Goal: Information Seeking & Learning: Learn about a topic

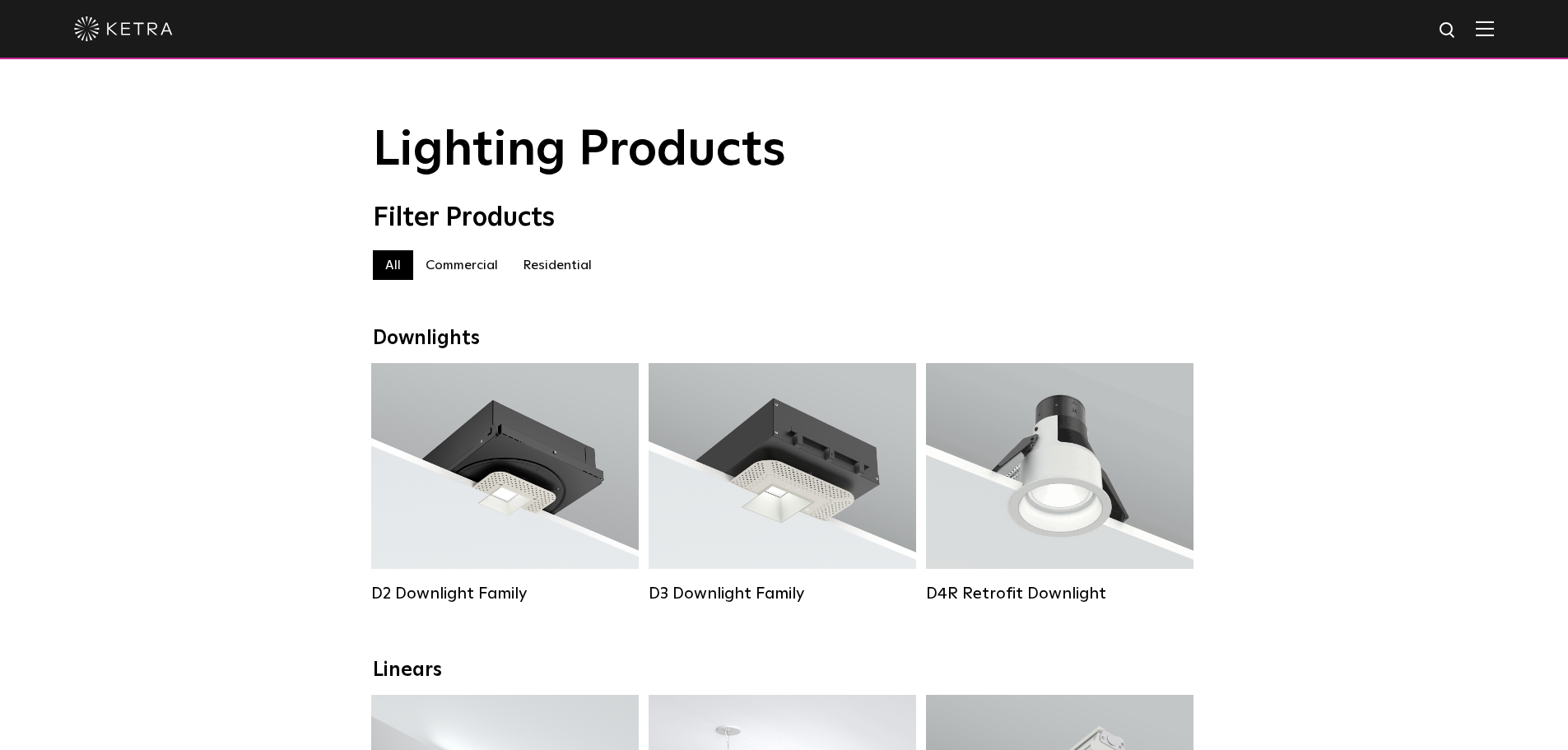
drag, startPoint x: 1310, startPoint y: 671, endPoint x: 1308, endPoint y: 660, distance: 11.2
drag, startPoint x: 1308, startPoint y: 660, endPoint x: 1438, endPoint y: 349, distance: 337.1
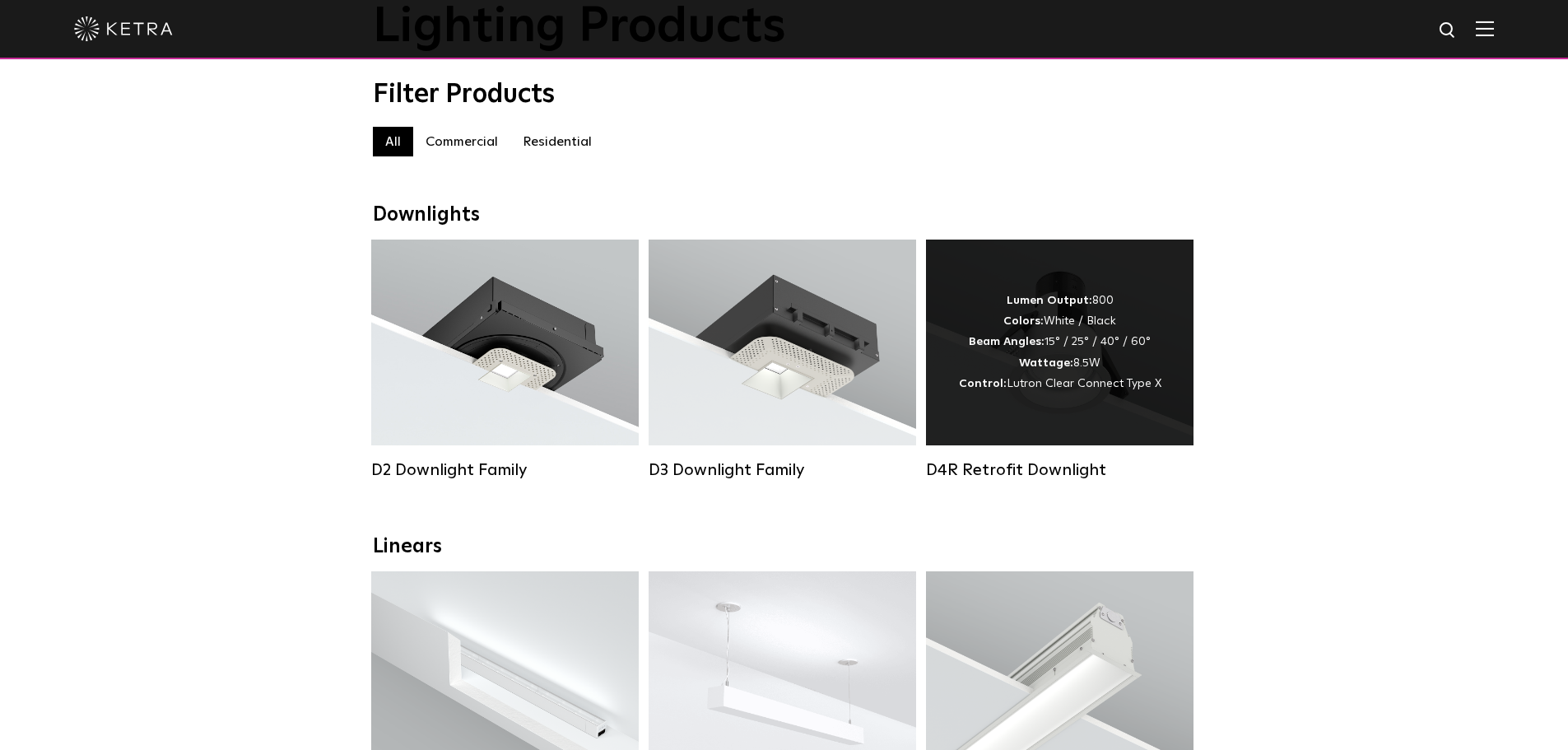
scroll to position [246, 0]
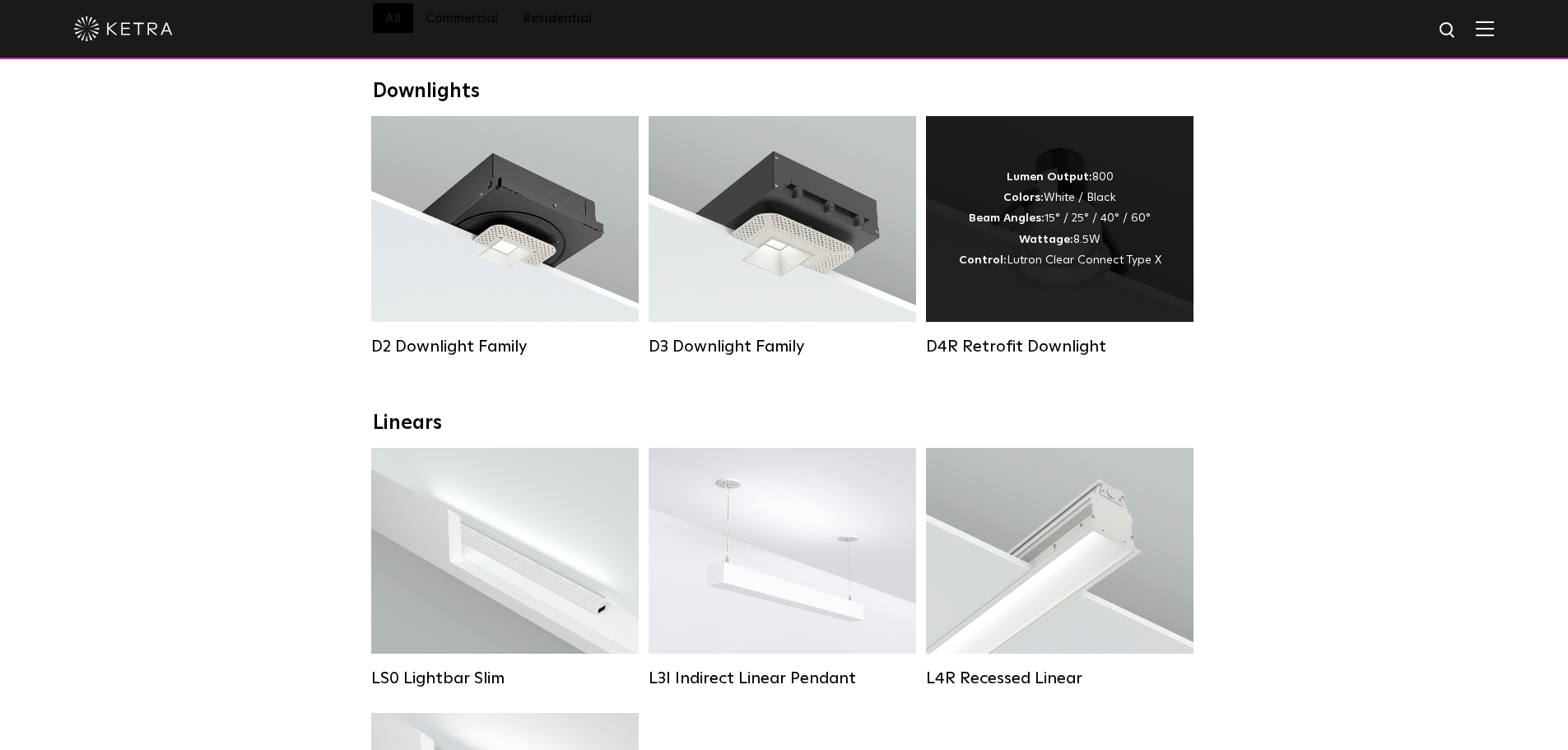
click at [1043, 356] on div "D4R Retrofit Downlight" at bounding box center [1060, 346] width 268 height 19
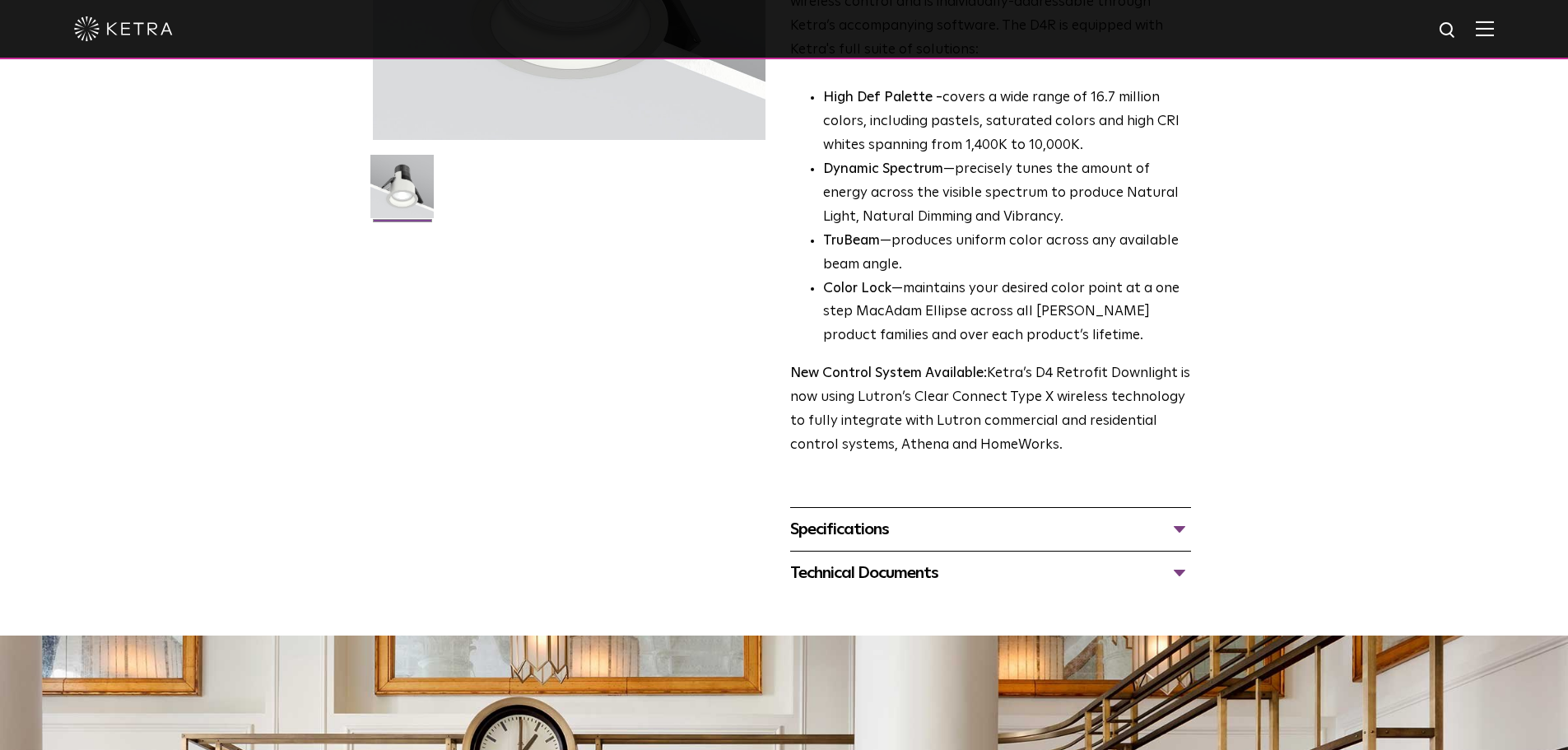
scroll to position [658, 0]
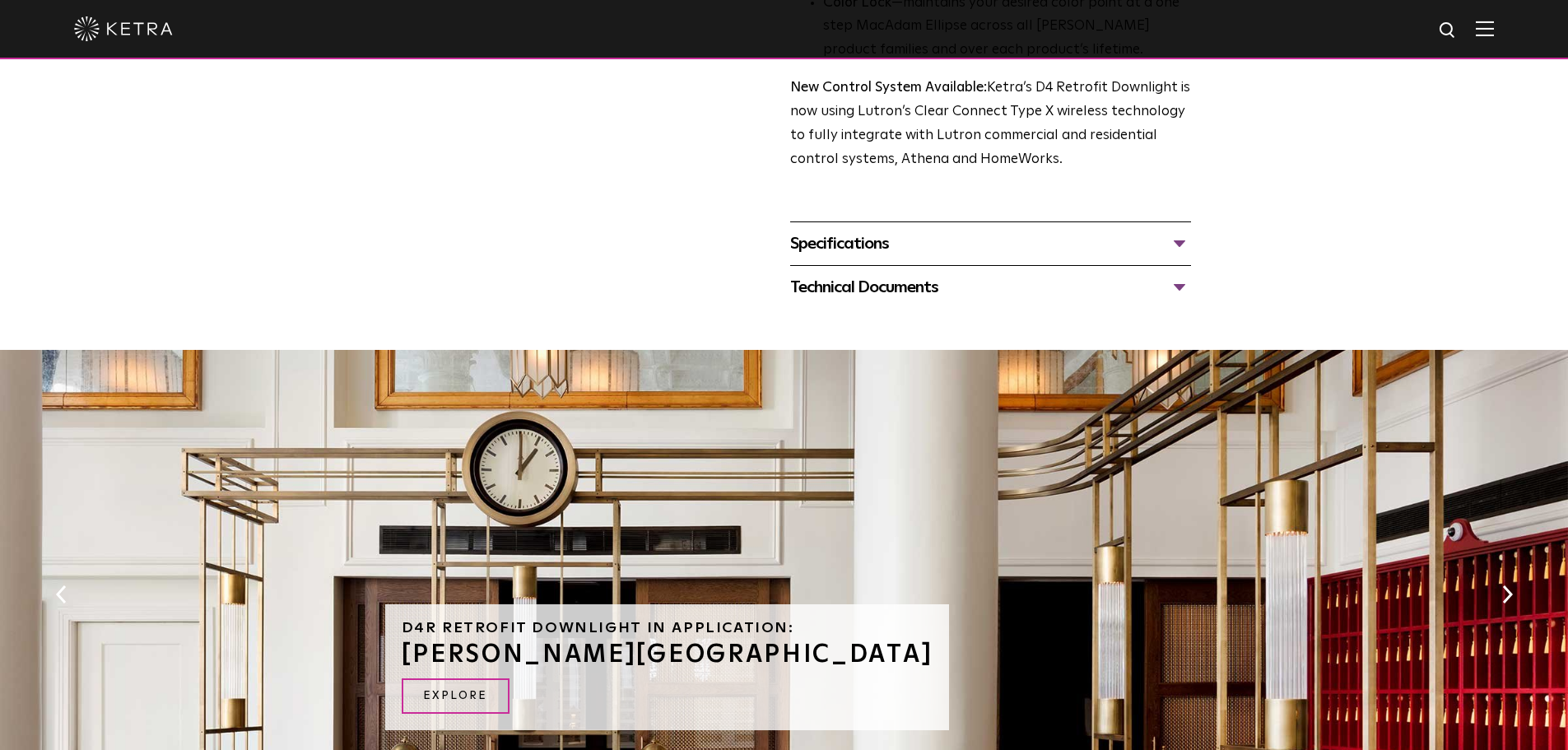
click at [1007, 246] on div "Specifications" at bounding box center [990, 243] width 401 height 26
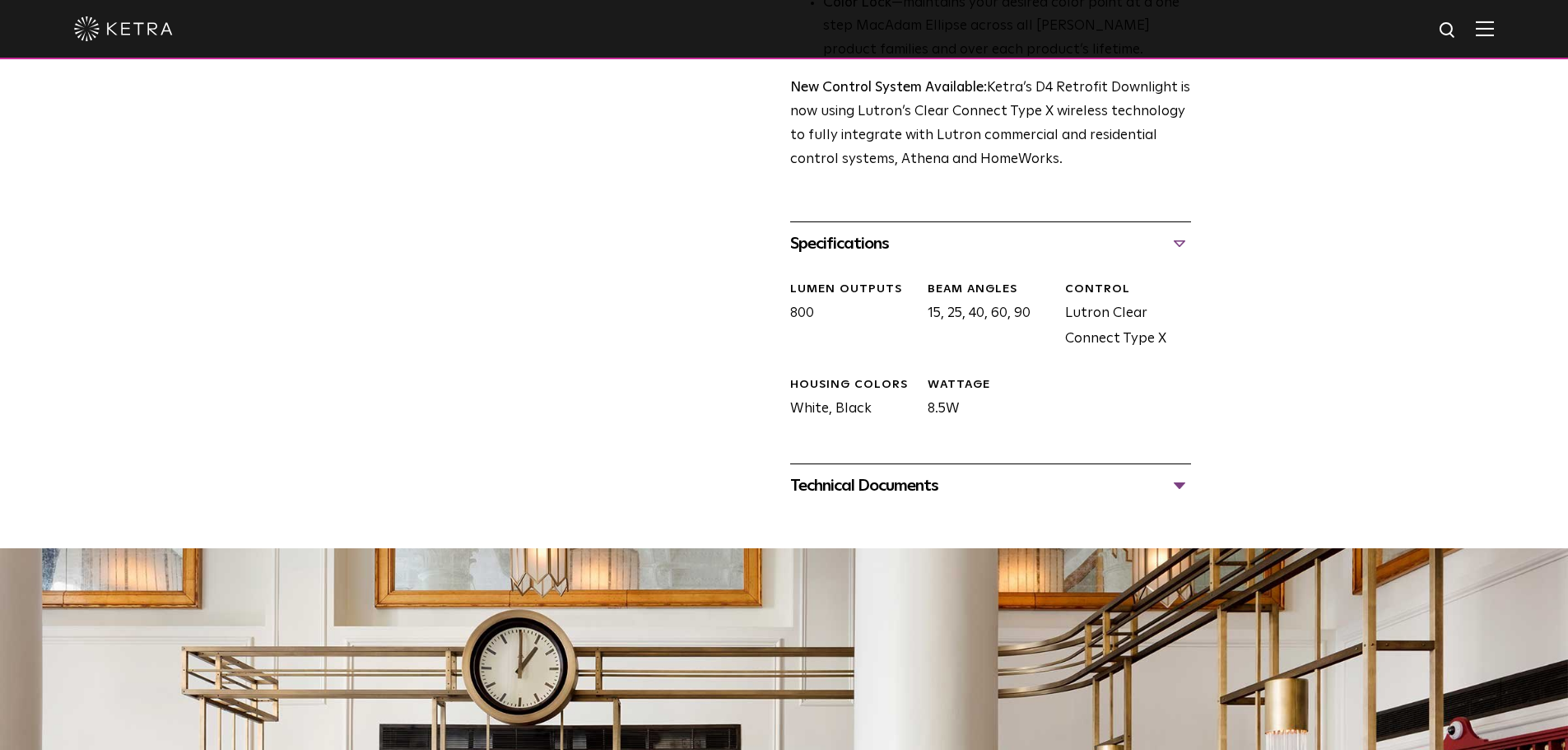
click at [1045, 479] on div "Technical Documents" at bounding box center [990, 485] width 401 height 26
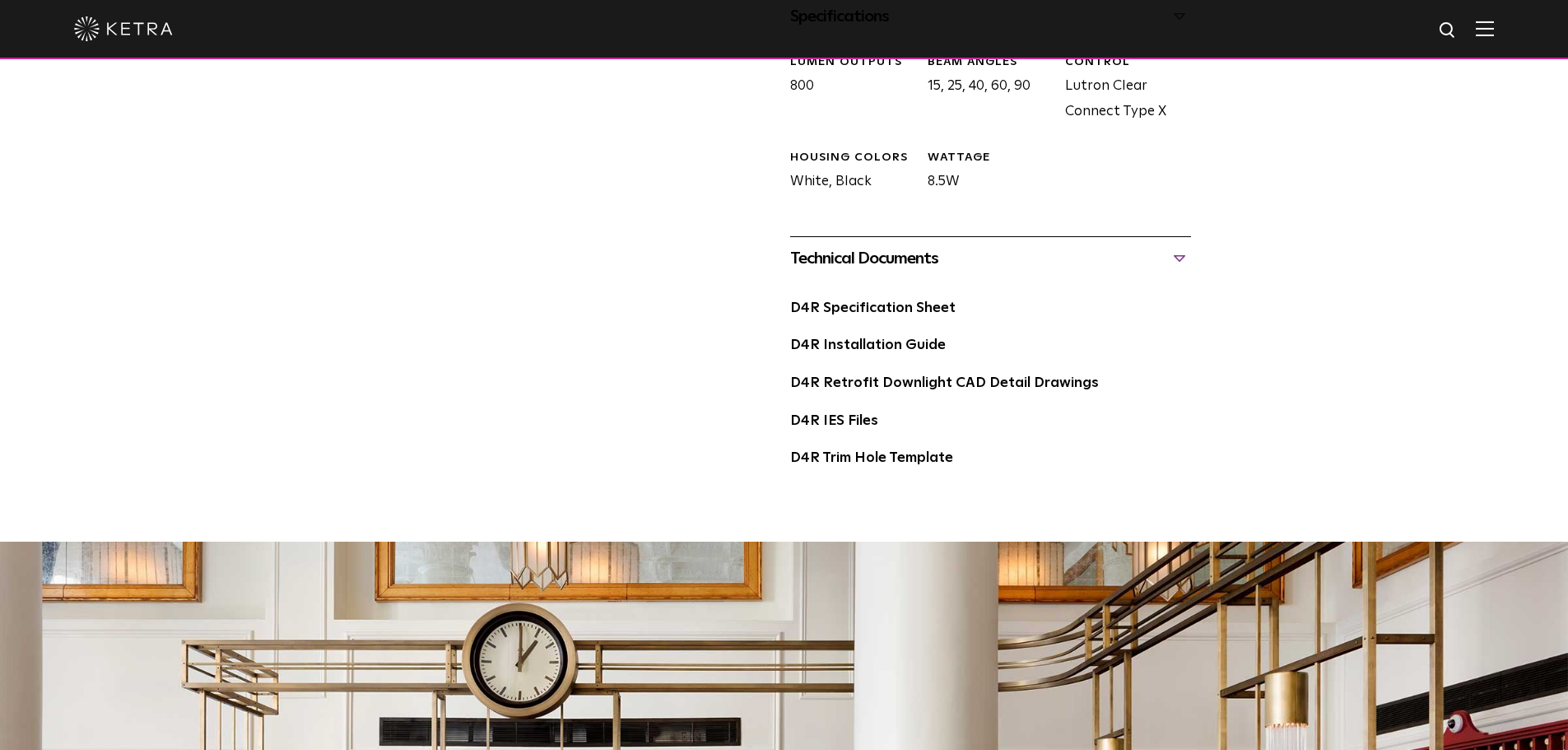
scroll to position [988, 0]
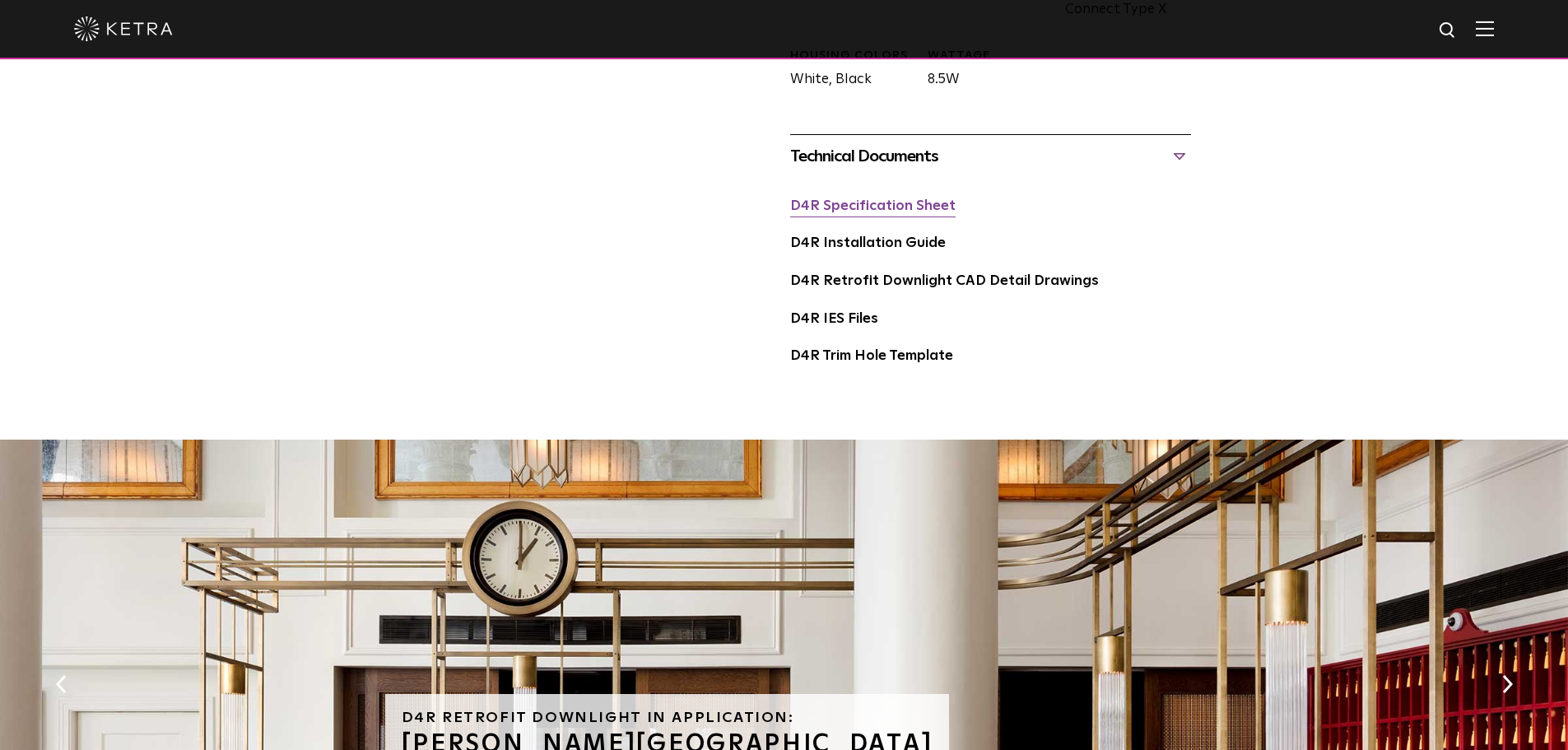
click at [877, 209] on link "D4R Specification Sheet" at bounding box center [872, 206] width 165 height 14
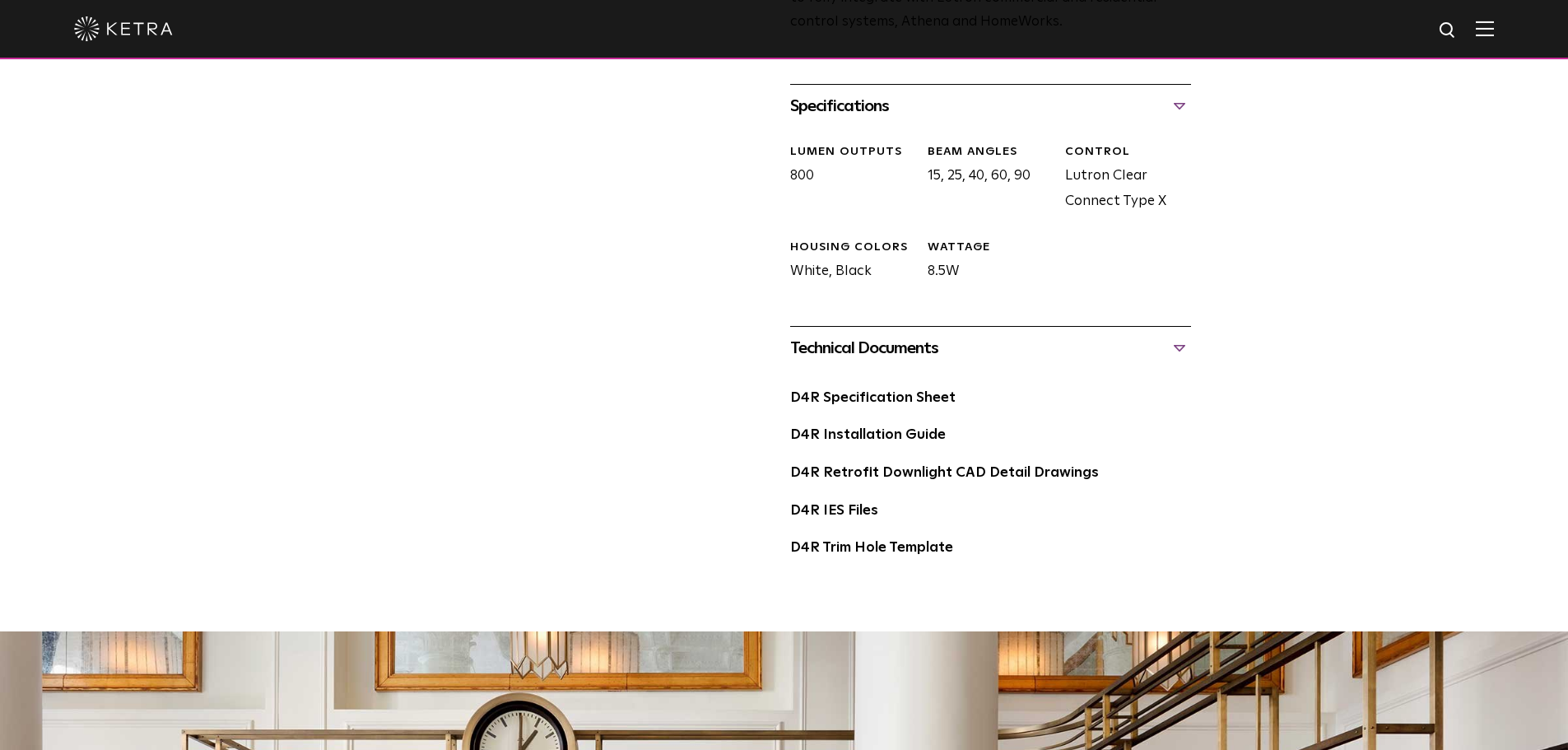
scroll to position [810, 0]
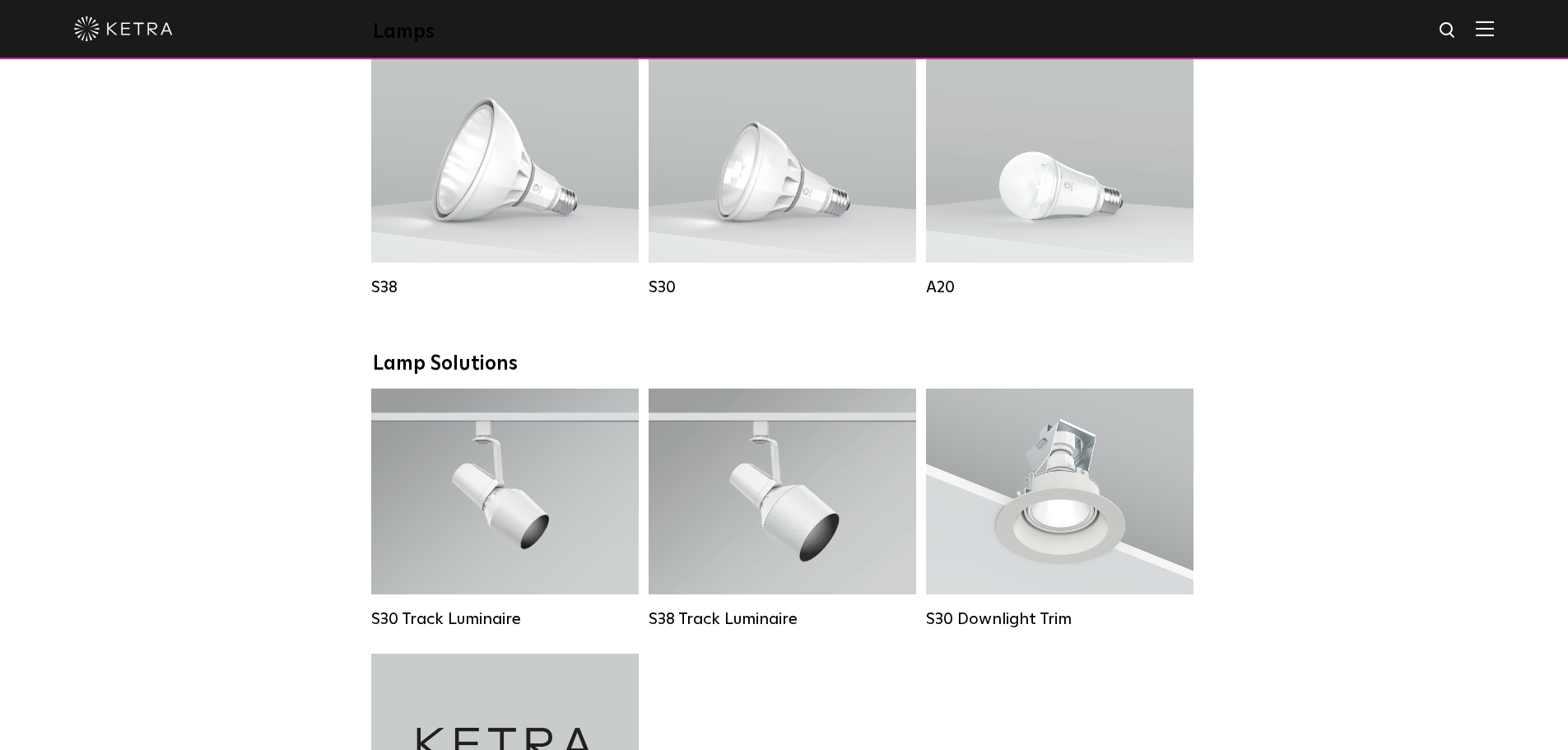
scroll to position [1069, 0]
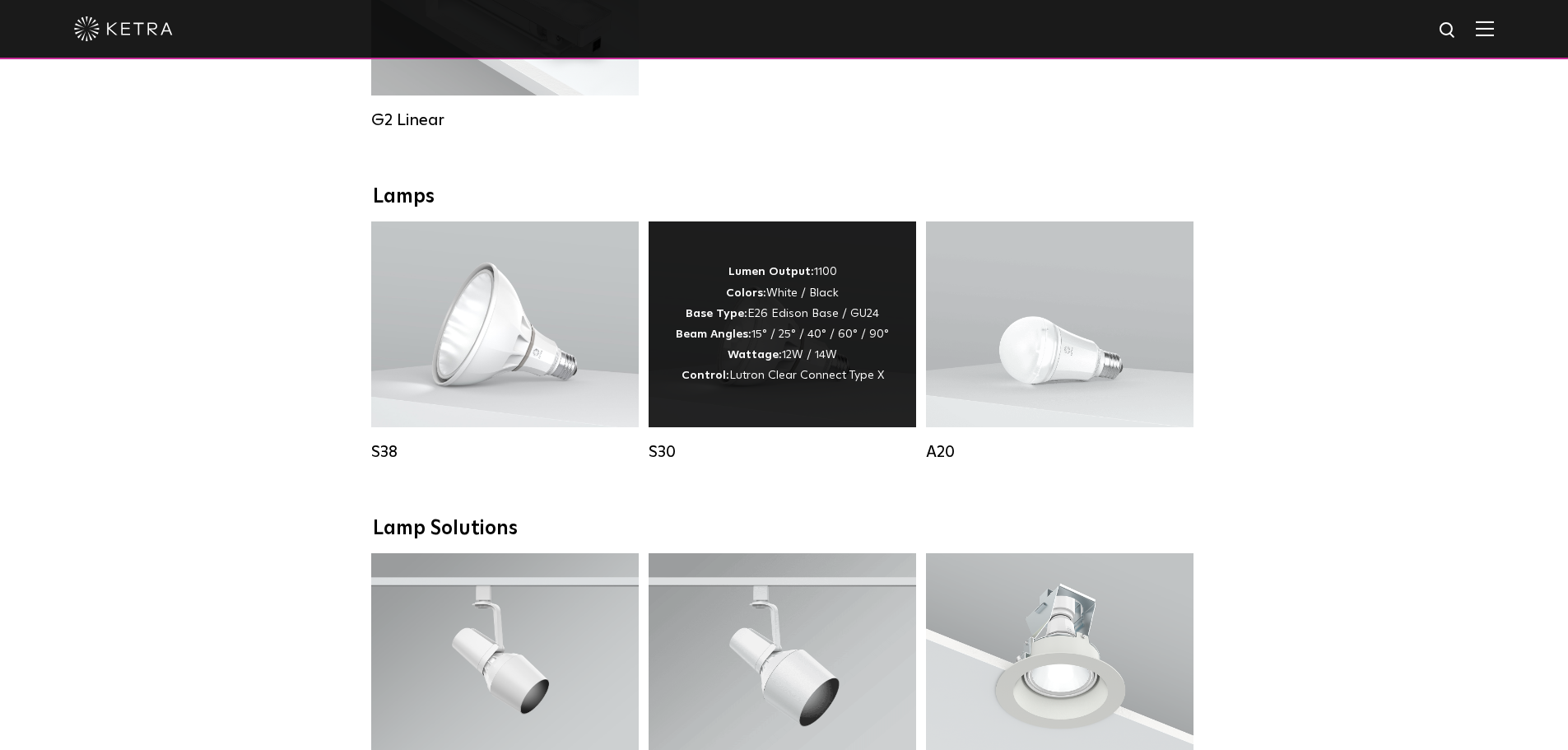
click at [674, 462] on div "S30" at bounding box center [782, 451] width 268 height 19
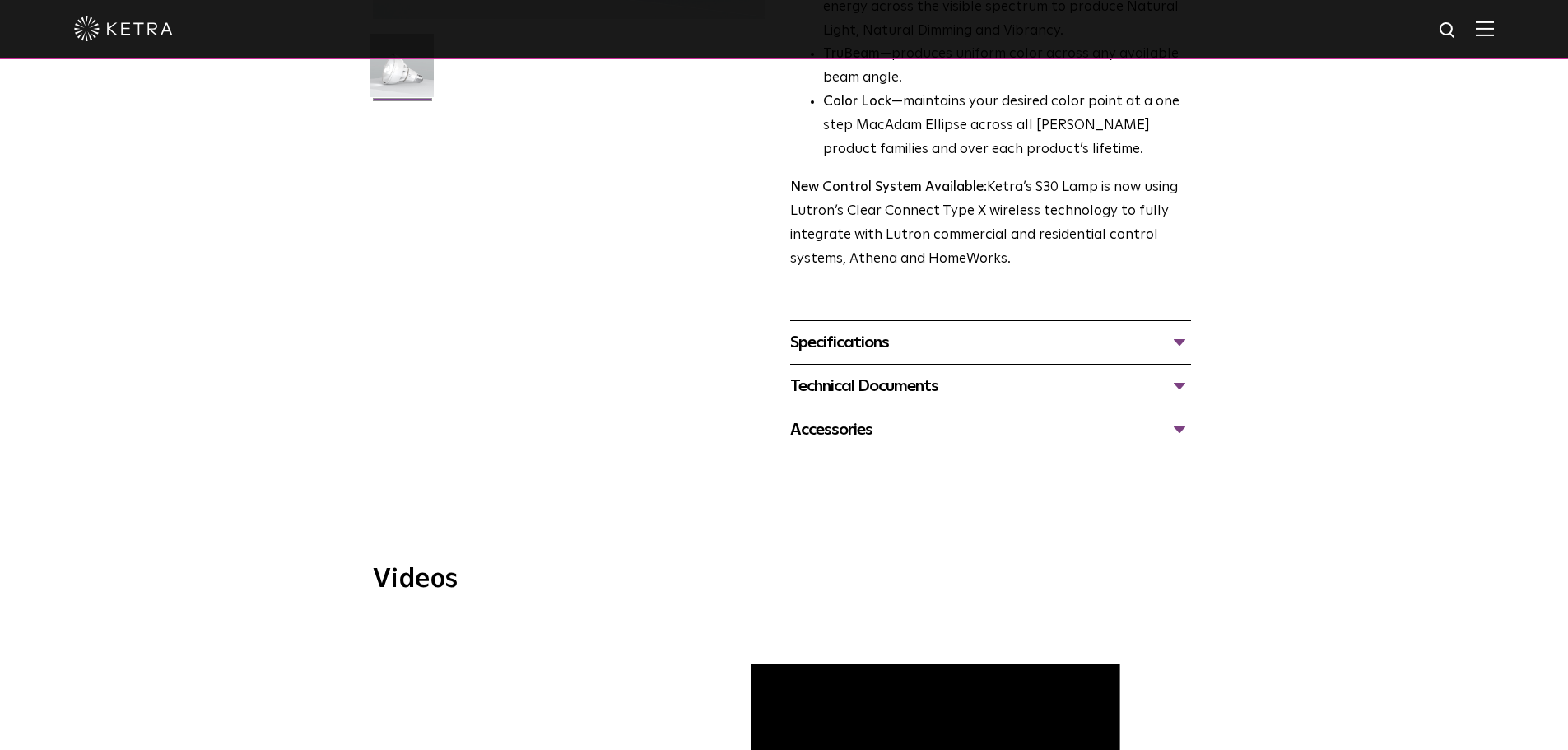
click at [848, 348] on div "Specifications" at bounding box center [990, 342] width 401 height 26
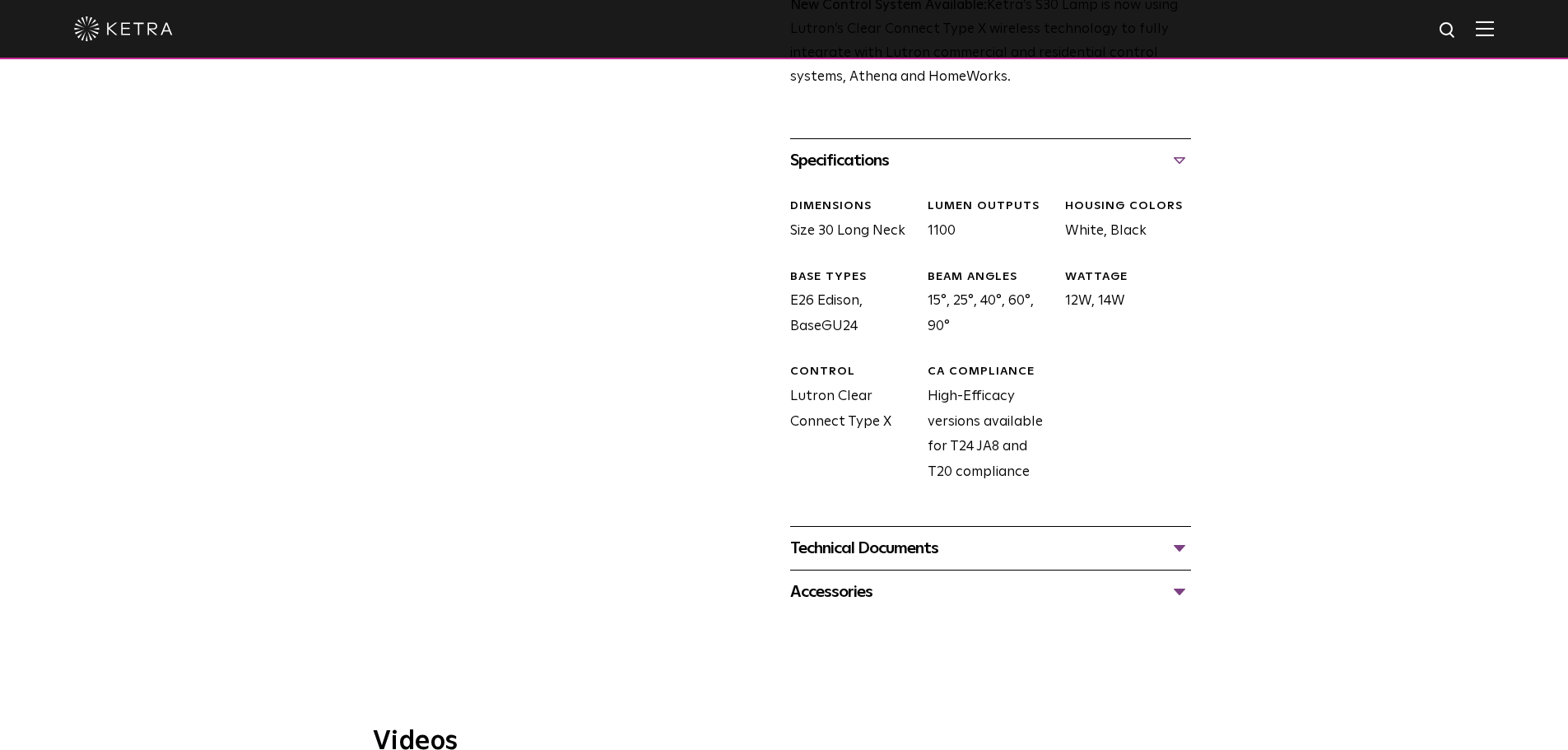
scroll to position [740, 0]
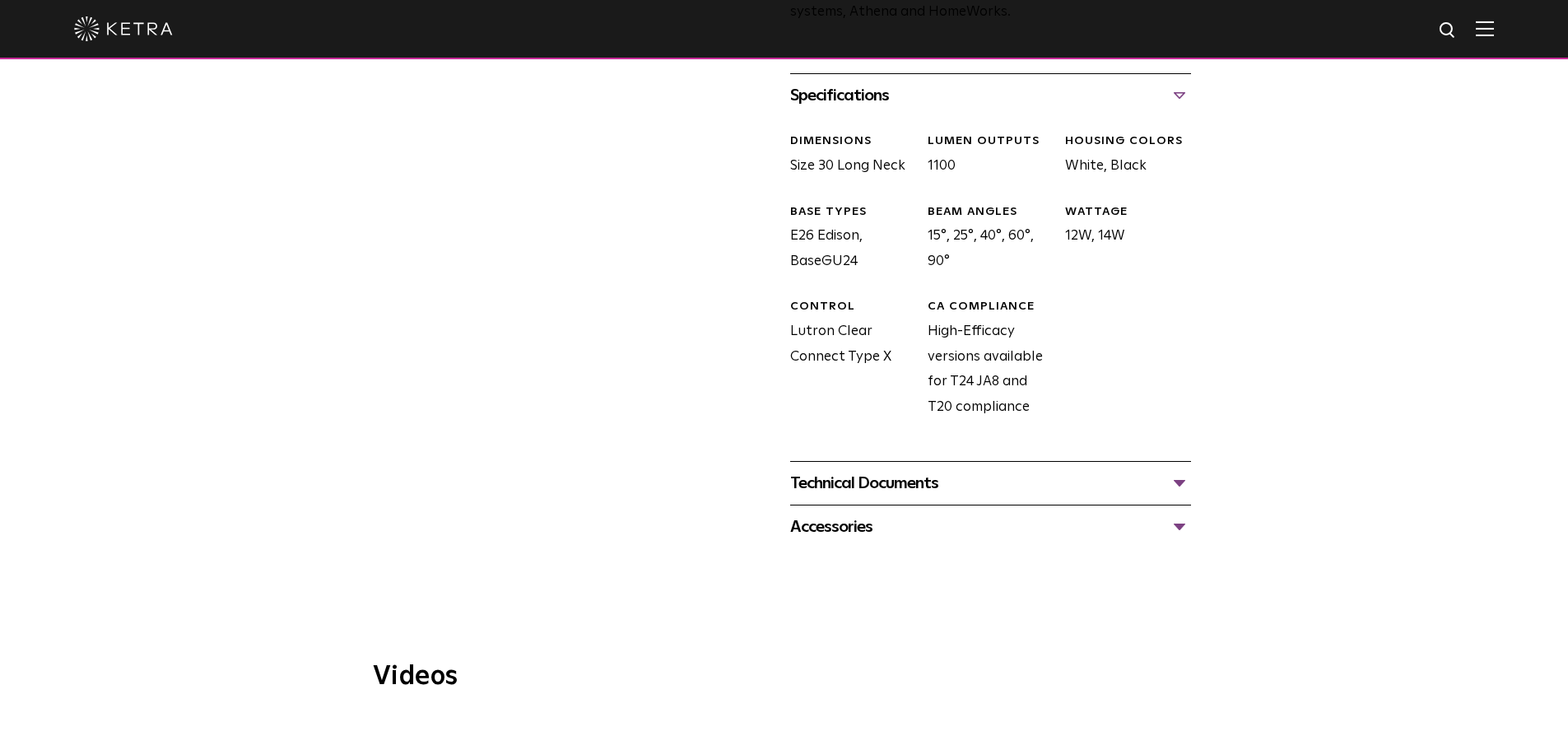
click at [878, 485] on div "Technical Documents" at bounding box center [990, 482] width 401 height 26
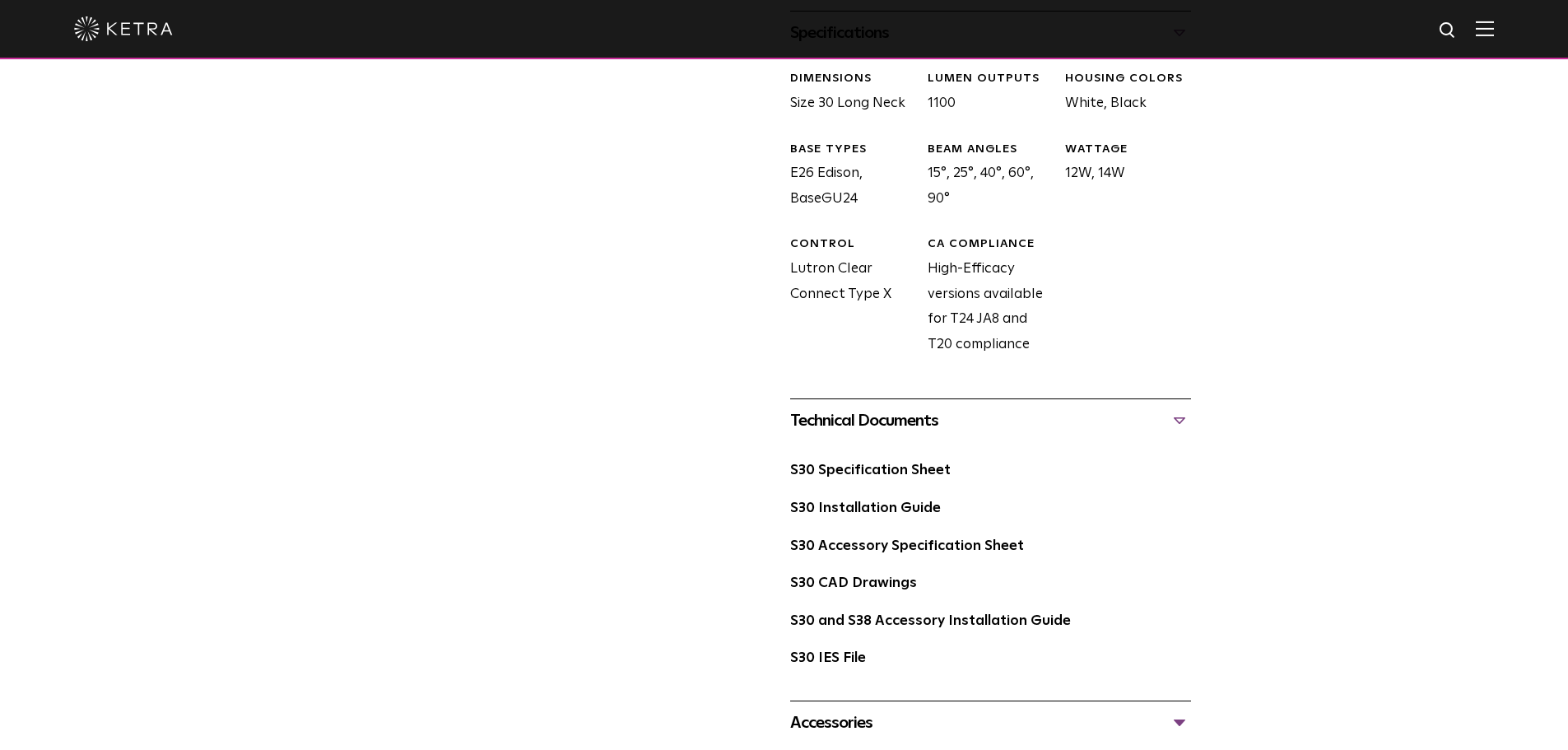
scroll to position [905, 0]
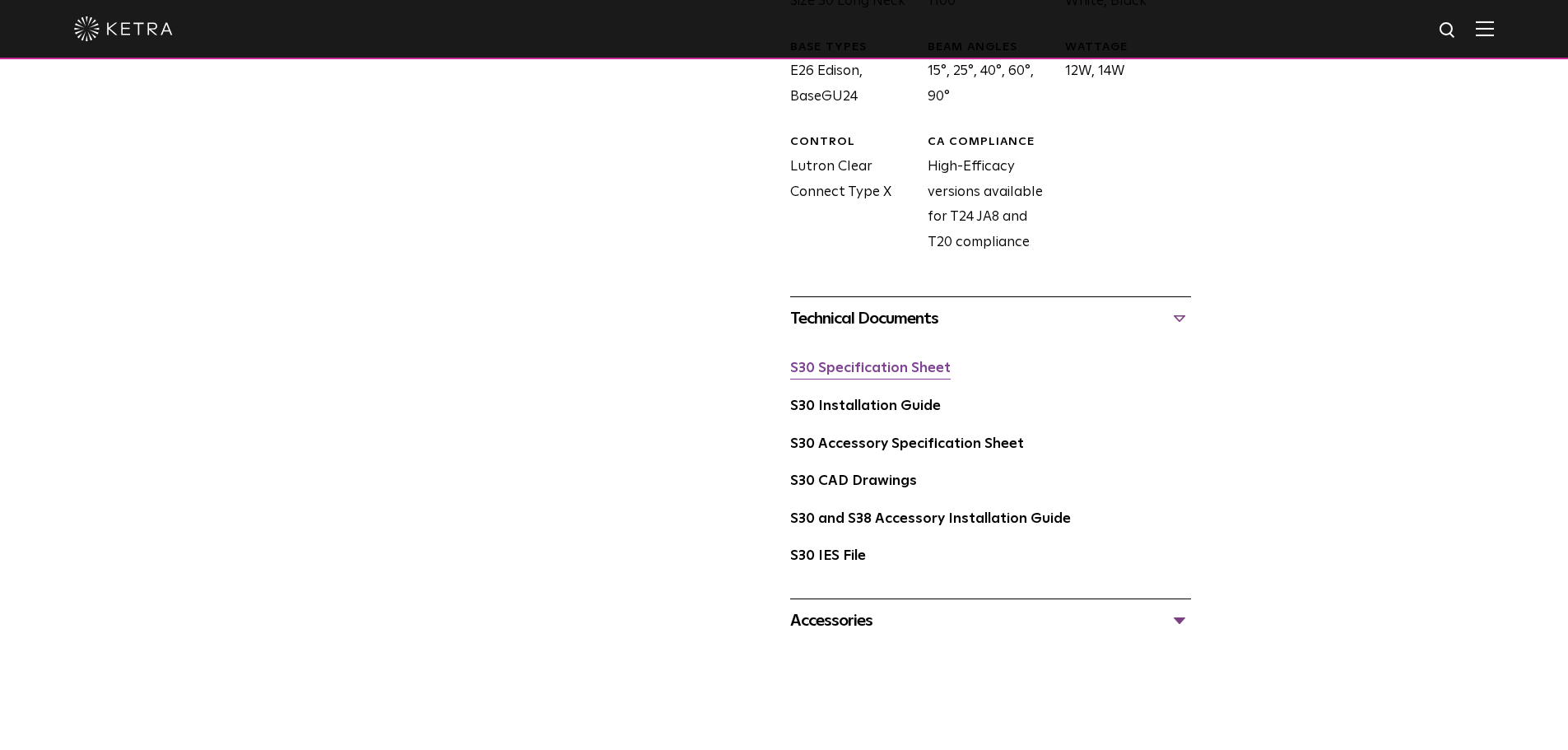
click at [873, 364] on link "S30 Specification Sheet" at bounding box center [869, 368] width 160 height 14
